Goal: Transaction & Acquisition: Subscribe to service/newsletter

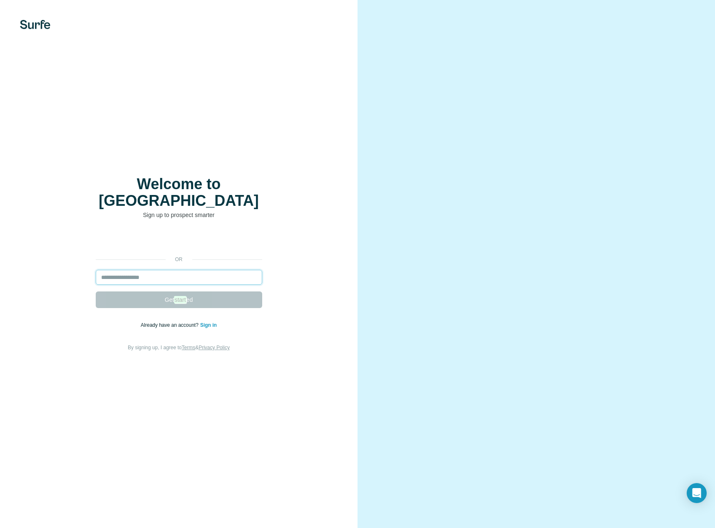
click at [146, 270] on input "email" at bounding box center [179, 277] width 166 height 15
type input "**********"
click at [170, 297] on button "Get start ed" at bounding box center [179, 300] width 166 height 17
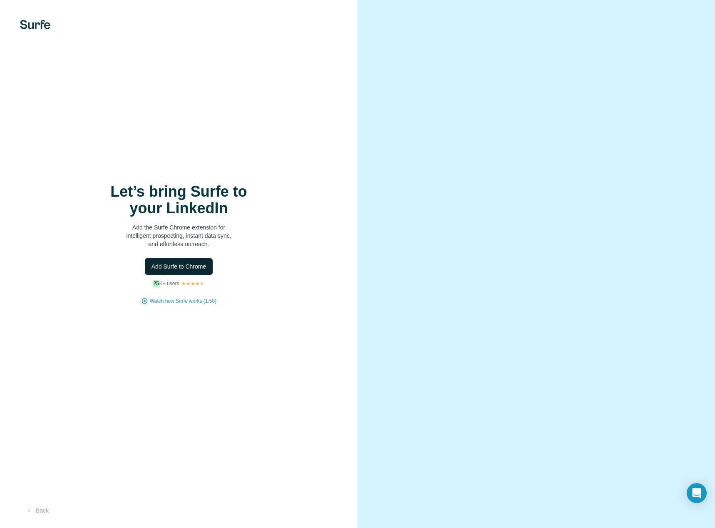
click at [181, 268] on span "Add Surfe to Chrome" at bounding box center [178, 267] width 55 height 8
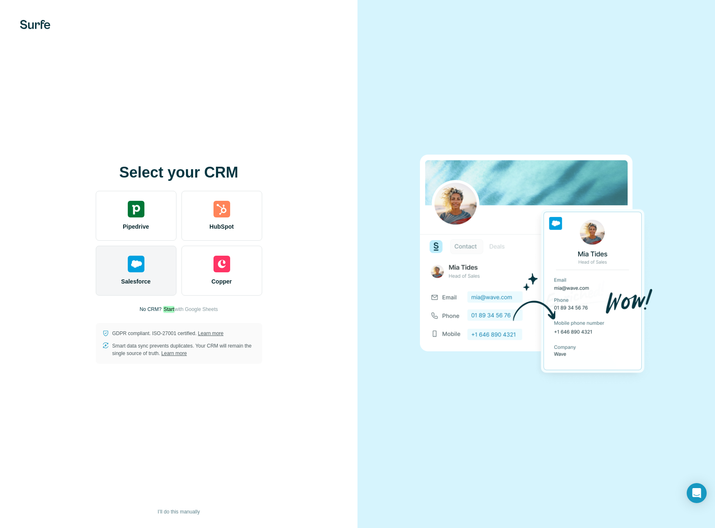
drag, startPoint x: 152, startPoint y: 271, endPoint x: 158, endPoint y: 270, distance: 6.5
click at [151, 272] on div "Salesforce" at bounding box center [136, 271] width 81 height 50
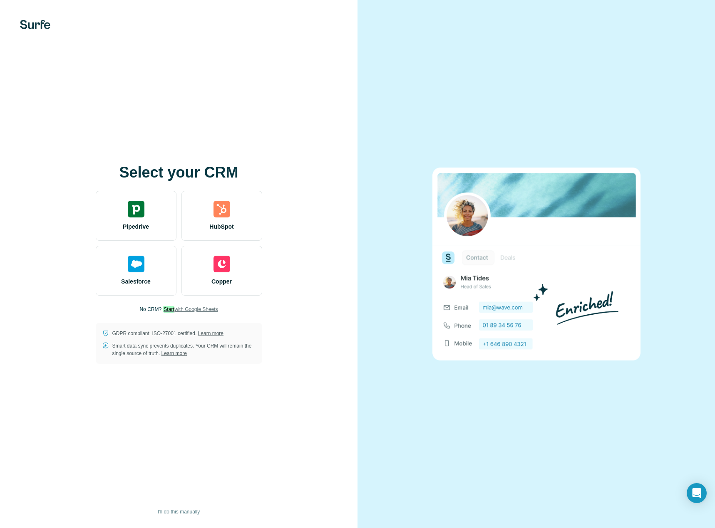
click at [204, 310] on span "Start with Google Sheets" at bounding box center [190, 309] width 55 height 7
